Goal: Task Accomplishment & Management: Complete application form

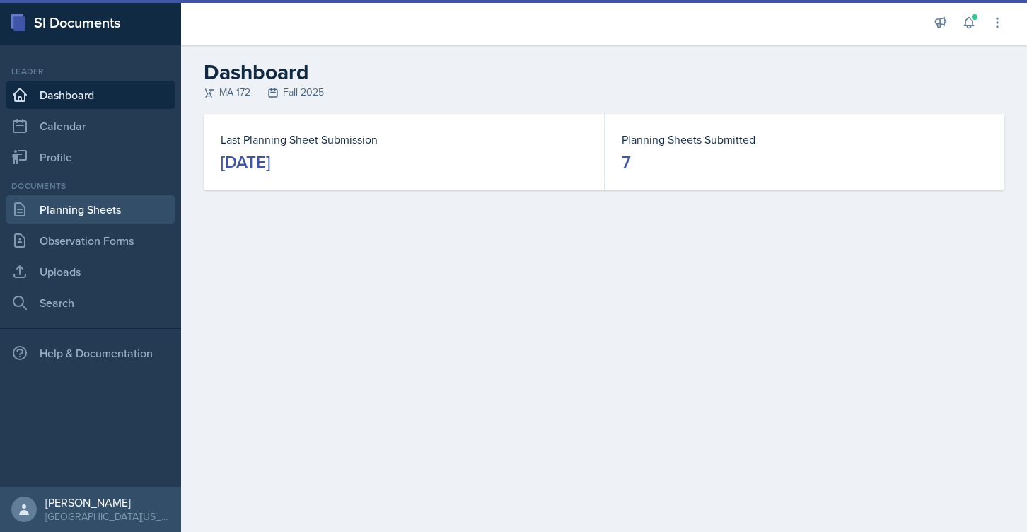
click at [96, 208] on link "Planning Sheets" at bounding box center [91, 209] width 170 height 28
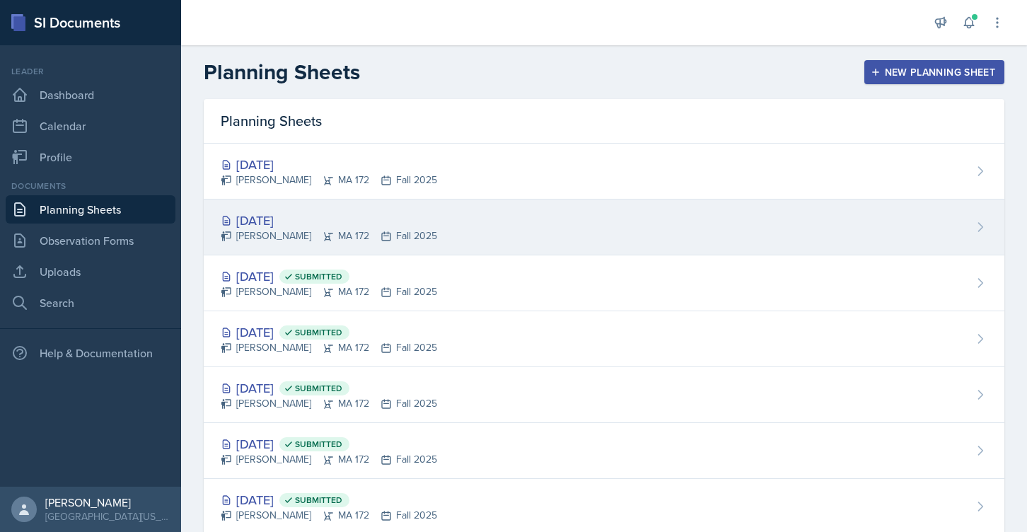
click at [294, 219] on div "[DATE]" at bounding box center [329, 220] width 217 height 19
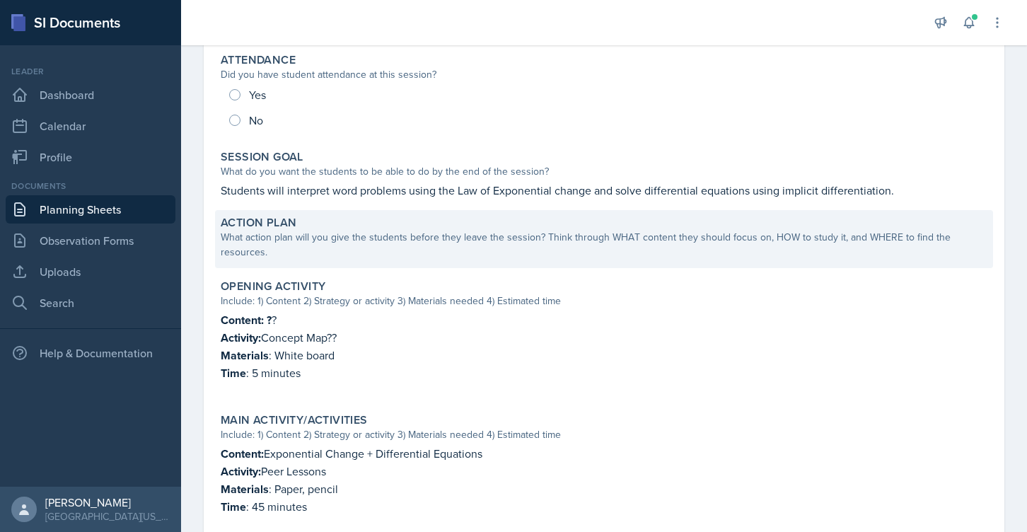
scroll to position [194, 0]
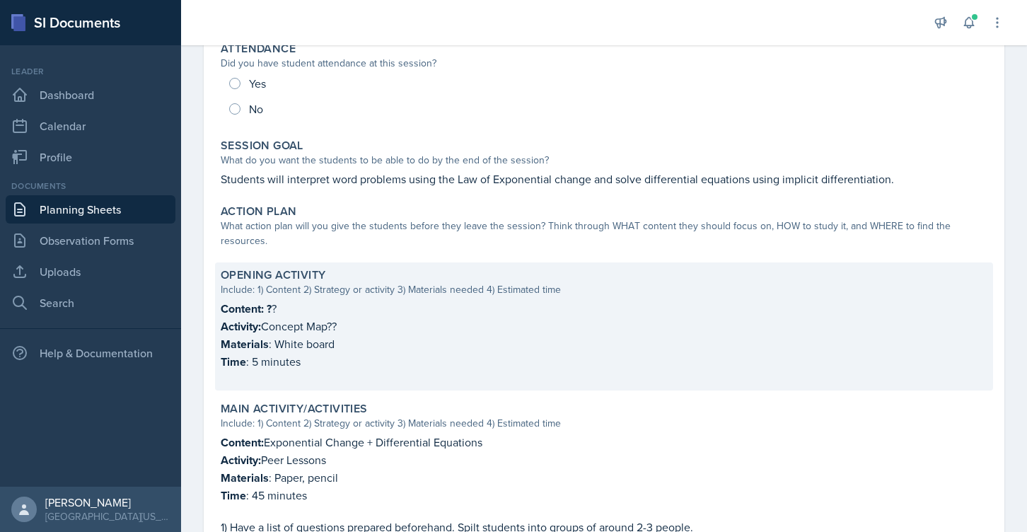
click at [276, 300] on p "Content: ? ?" at bounding box center [604, 309] width 767 height 18
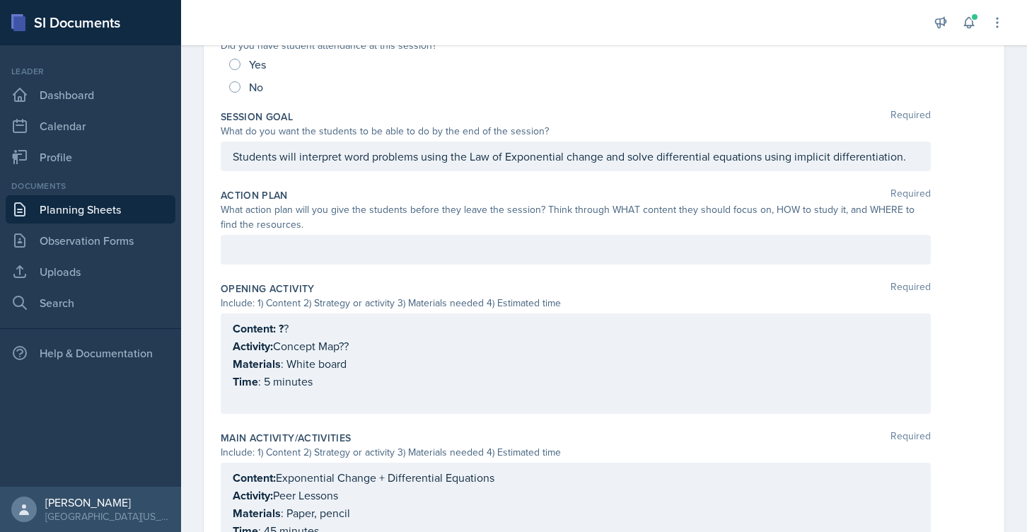
click at [289, 336] on div "Content: ? ? Activity: Concept Map?? Materials : White board Time : 5 minutes" at bounding box center [576, 364] width 686 height 88
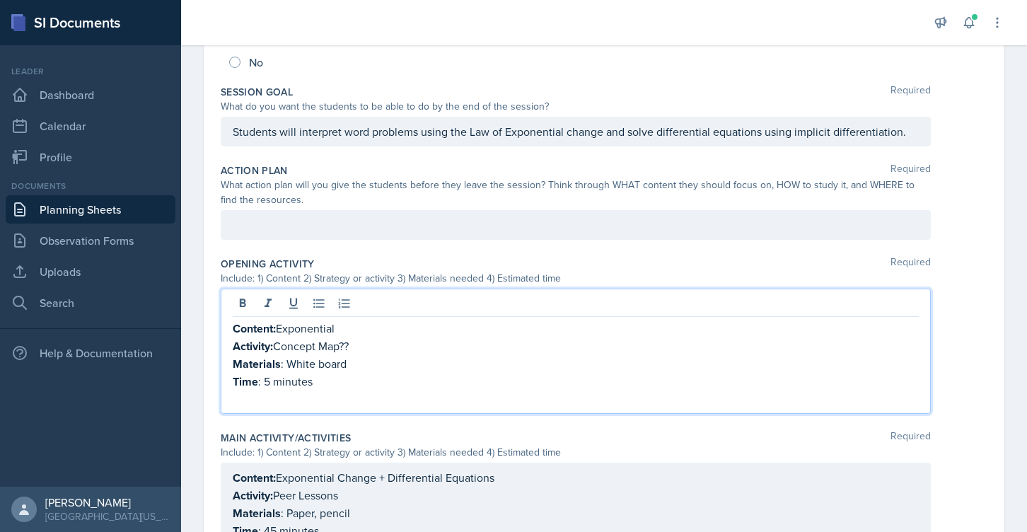
click at [306, 330] on p "Content: Exponential" at bounding box center [576, 329] width 686 height 18
click at [391, 330] on p "Content: Exponential" at bounding box center [576, 329] width 686 height 18
click at [350, 351] on p "Activity: Concept Map??" at bounding box center [576, 347] width 686 height 18
click at [313, 384] on p "Time : 5 minutes" at bounding box center [576, 382] width 686 height 18
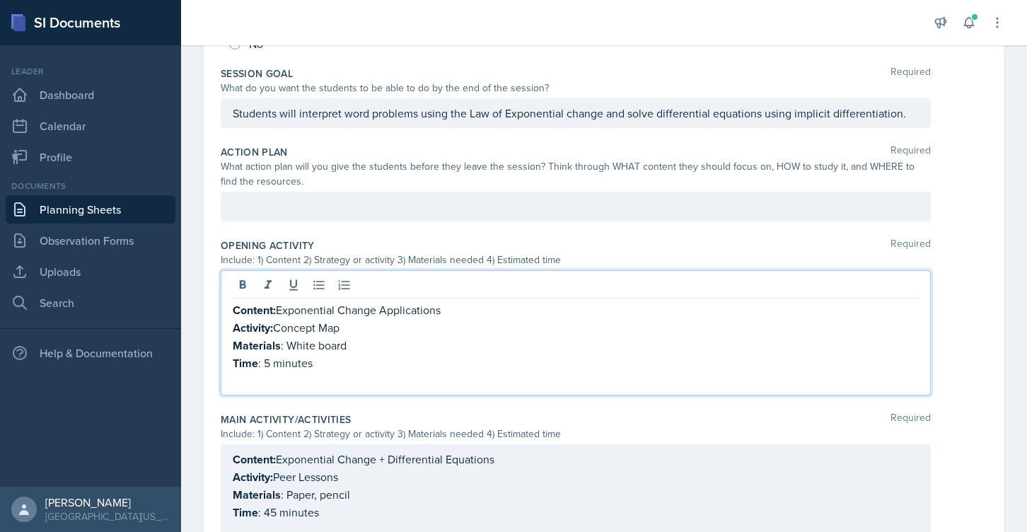
scroll to position [284, 0]
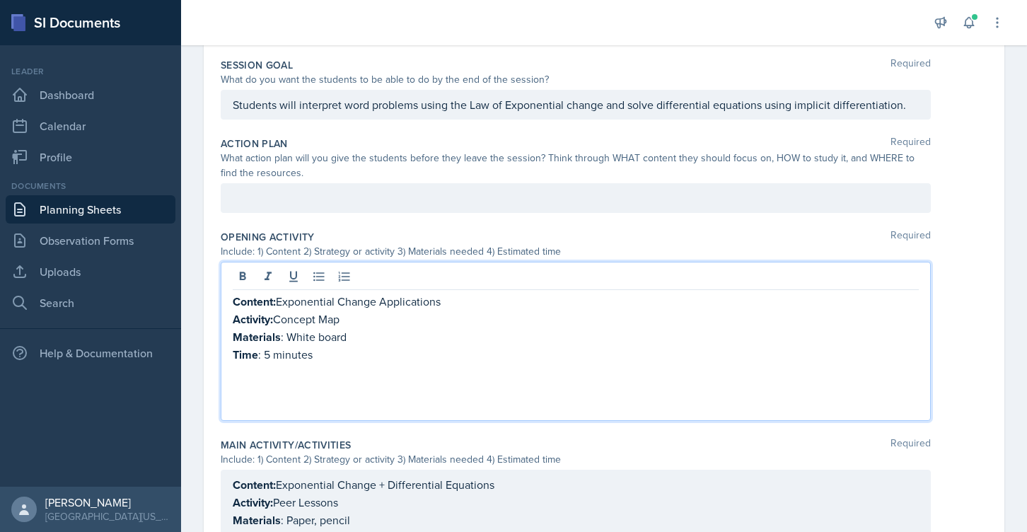
click at [341, 103] on p "Students will interpret word problems using the Law of Exponential change and s…" at bounding box center [576, 104] width 686 height 17
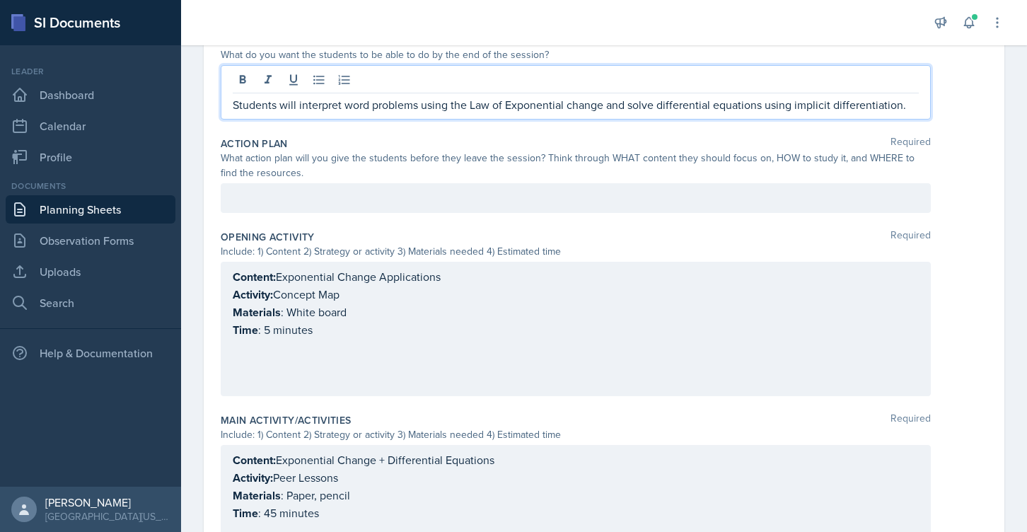
click at [318, 108] on p "Students will interpret word problems using the Law of Exponential change and s…" at bounding box center [576, 104] width 686 height 17
click at [427, 105] on p "Students will interpret word problems using the Law of Exponential change and s…" at bounding box center [576, 104] width 686 height 17
click at [371, 105] on p "Students will interpret word problems using the Law of Exponential change and s…" at bounding box center [576, 104] width 686 height 17
click at [343, 104] on p "Students will interpret word problems using the Law of Exponential change and s…" at bounding box center [576, 104] width 686 height 17
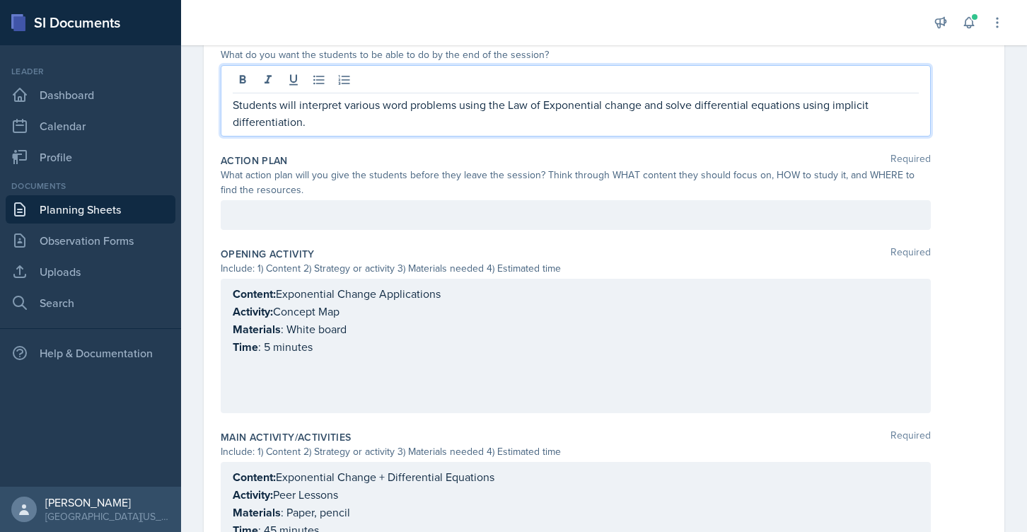
click at [656, 107] on p "Students will interpret various word problems using the Law of Exponential chan…" at bounding box center [576, 113] width 686 height 34
click at [674, 118] on p "Students will interpret various word problems using the Law of Exponential chan…" at bounding box center [576, 113] width 686 height 34
click at [559, 127] on p "Students will interpret various word problems using the Law of Exponential chan…" at bounding box center [576, 113] width 686 height 34
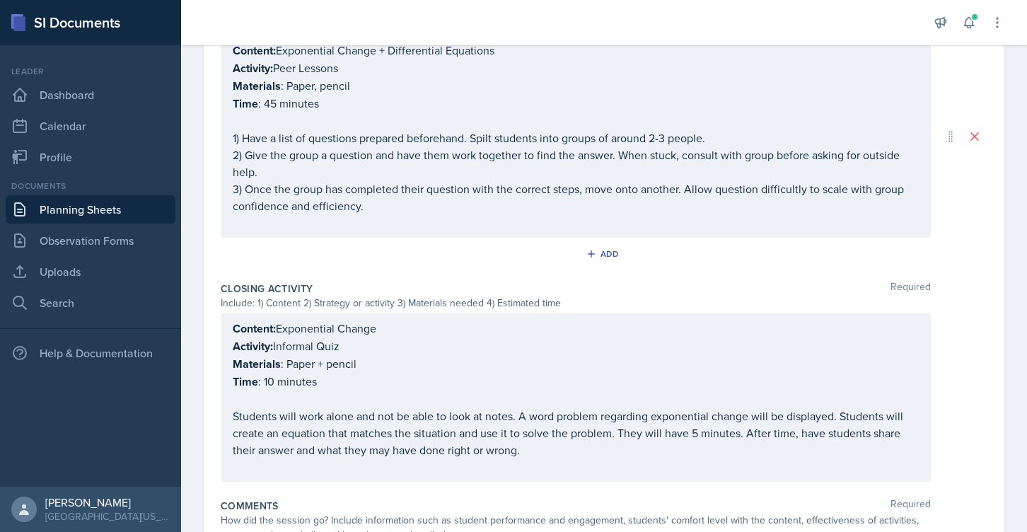
scroll to position [822, 0]
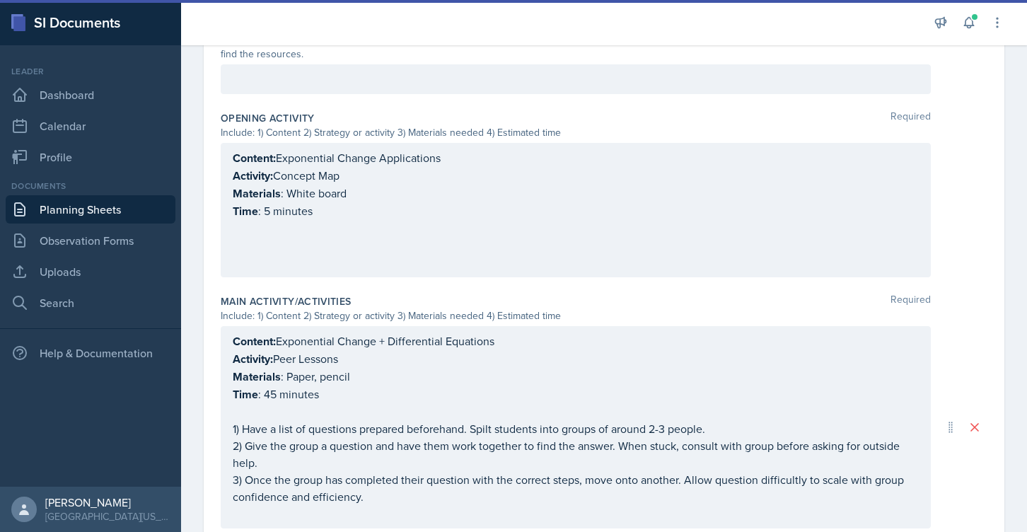
click at [277, 230] on p at bounding box center [576, 228] width 686 height 17
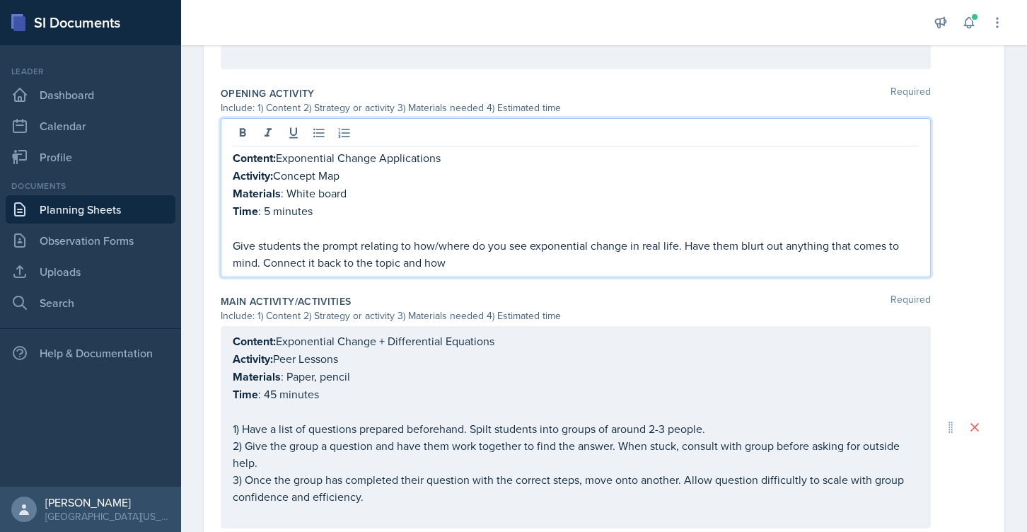
click at [416, 267] on p "Give students the prompt relating to how/where do you see exponential change in…" at bounding box center [576, 254] width 686 height 34
click at [454, 263] on p "Give students the prompt relating to how/where do you see exponential change in…" at bounding box center [576, 254] width 686 height 34
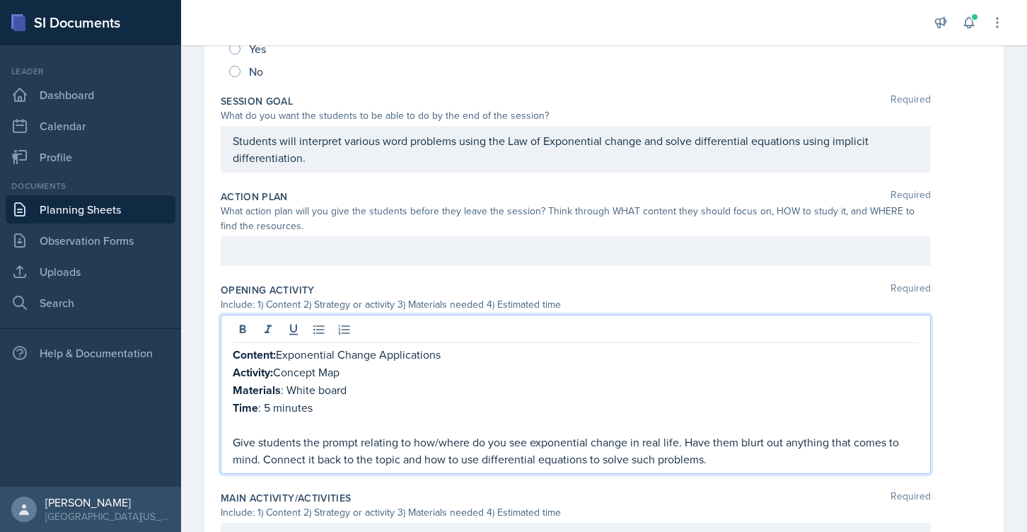
click at [351, 241] on div at bounding box center [576, 251] width 710 height 30
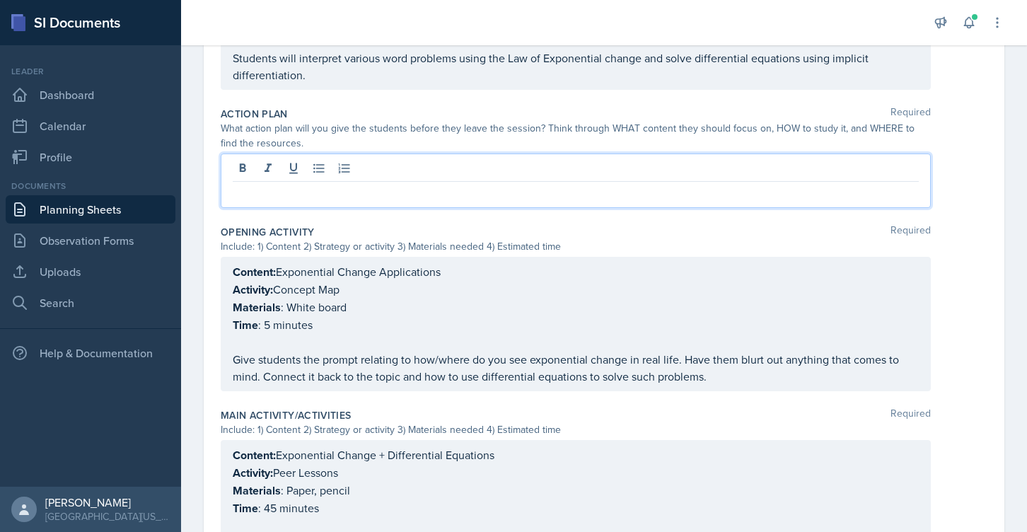
scroll to position [341, 0]
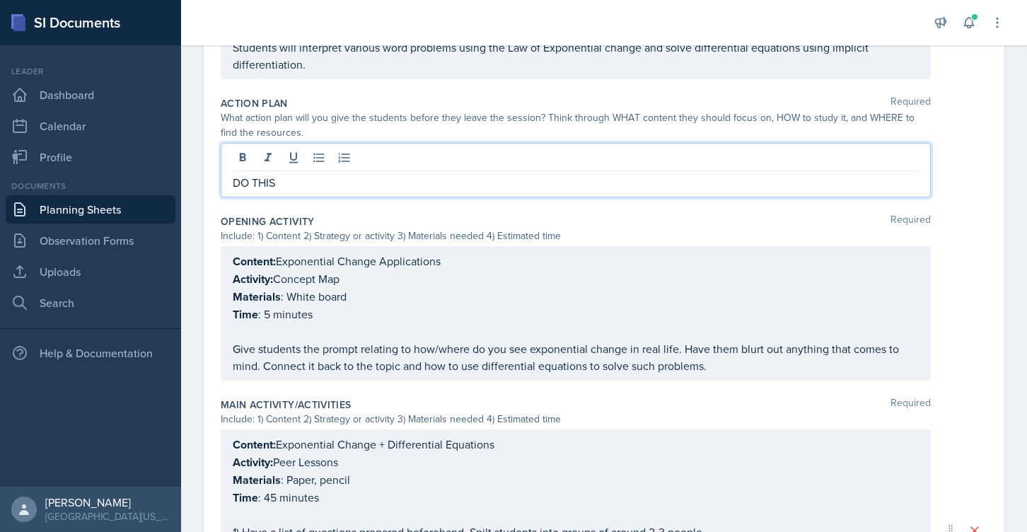
click at [777, 122] on div "What action plan will you give the students before they leave the session? Thin…" at bounding box center [576, 125] width 710 height 30
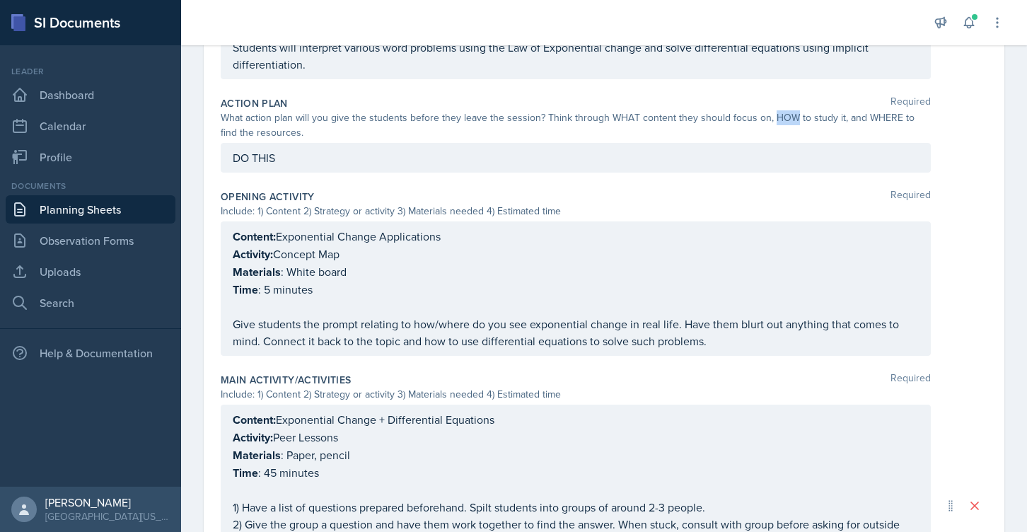
click at [777, 122] on div "What action plan will you give the students before they leave the session? Thin…" at bounding box center [576, 125] width 710 height 30
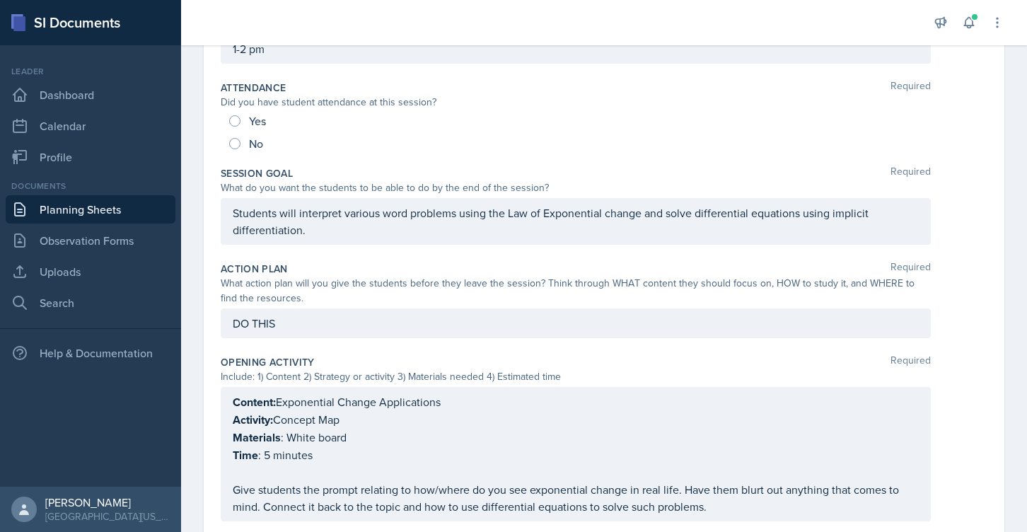
scroll to position [151, 0]
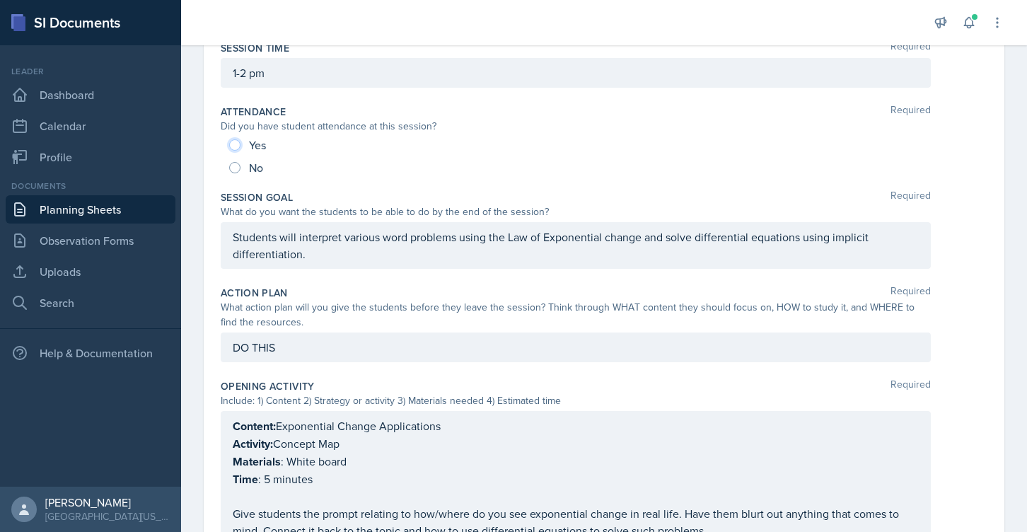
click at [233, 145] on input "Yes" at bounding box center [234, 144] width 11 height 11
radio input "true"
